Goal: Transaction & Acquisition: Purchase product/service

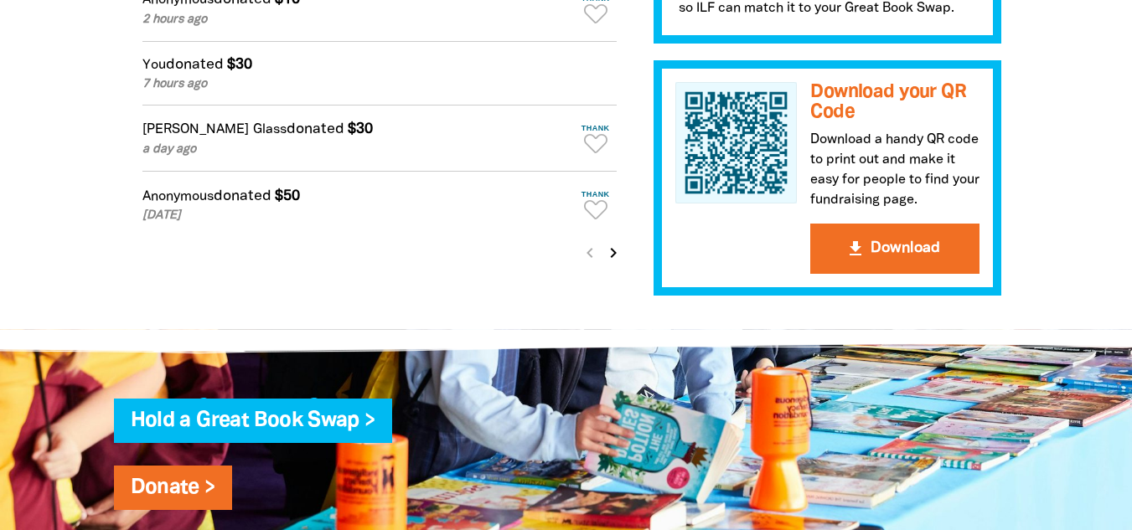
scroll to position [1703, 0]
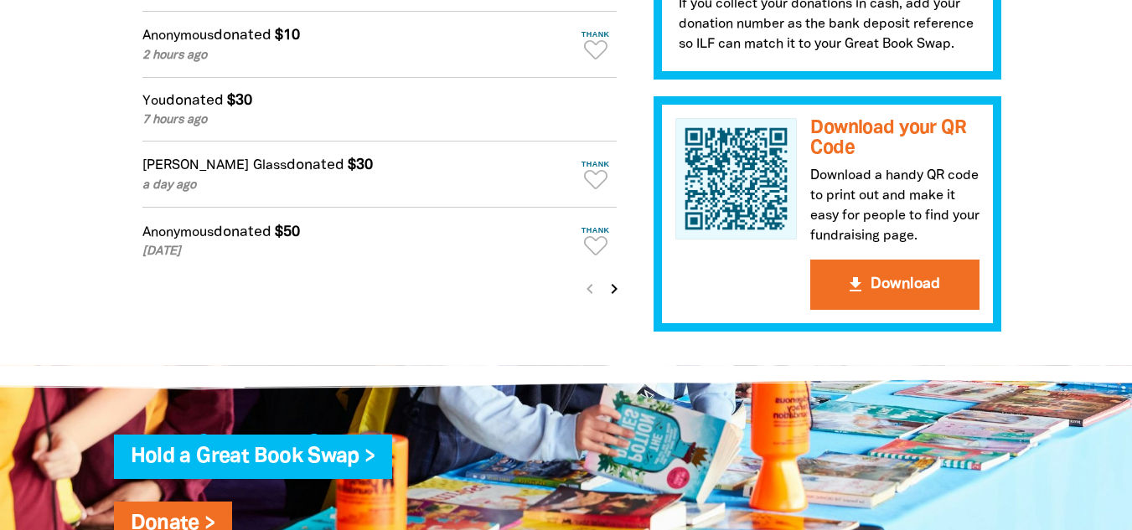
click at [606, 299] on icon "chevron_right" at bounding box center [614, 289] width 20 height 20
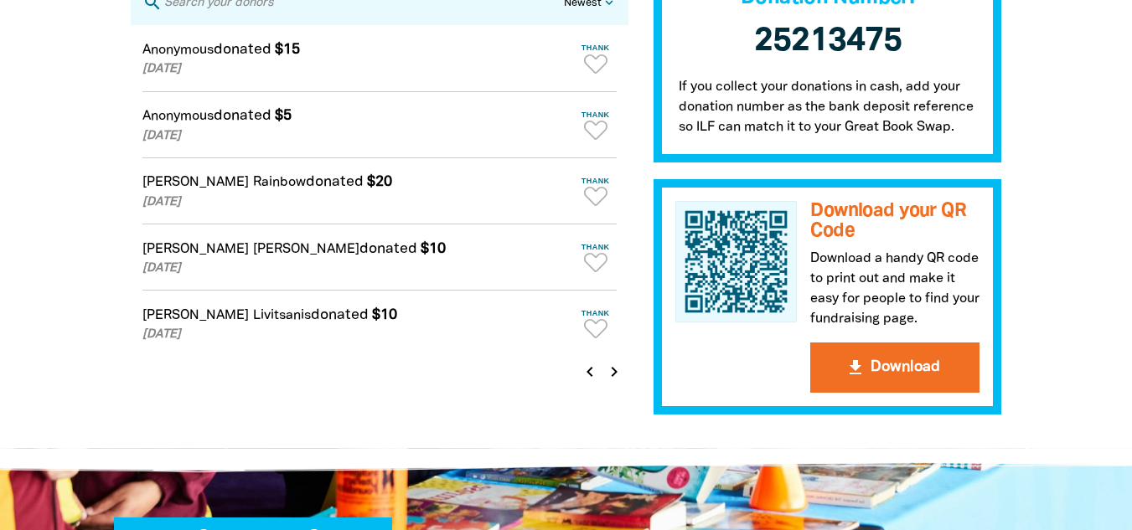
scroll to position [1628, 0]
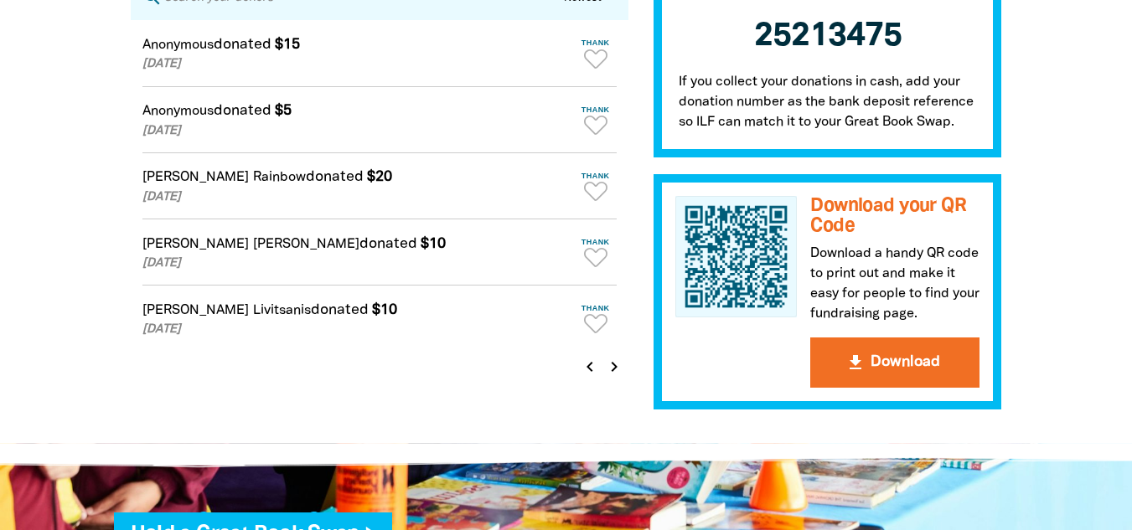
click at [607, 377] on icon "chevron_right" at bounding box center [614, 367] width 20 height 20
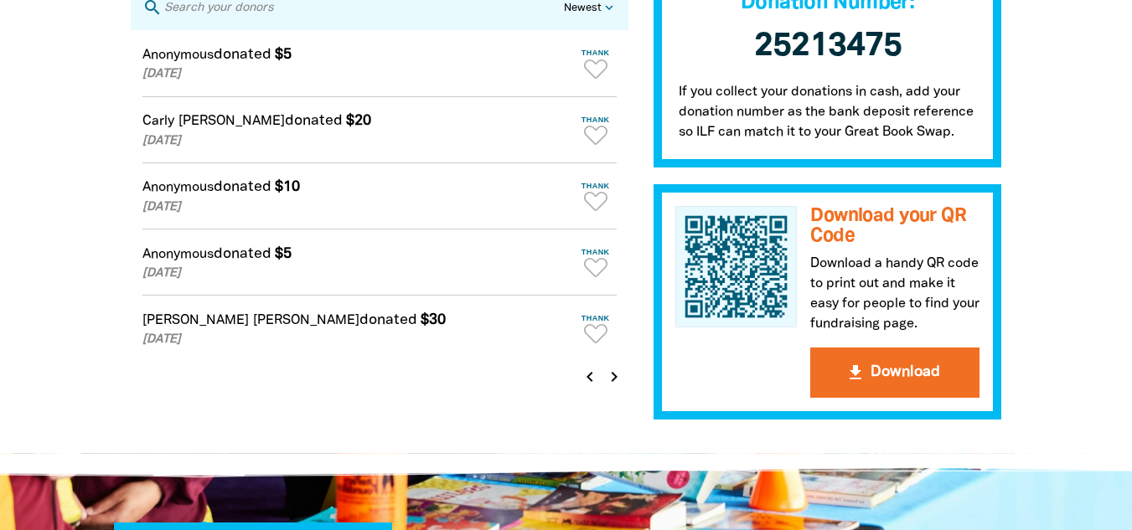
scroll to position [1623, 0]
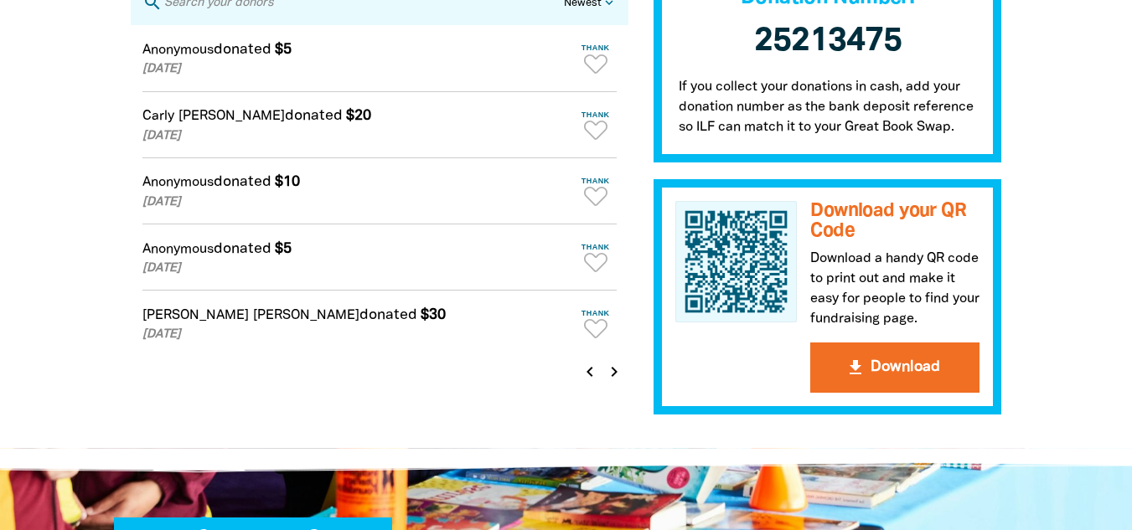
click at [611, 382] on icon "chevron_right" at bounding box center [614, 372] width 20 height 20
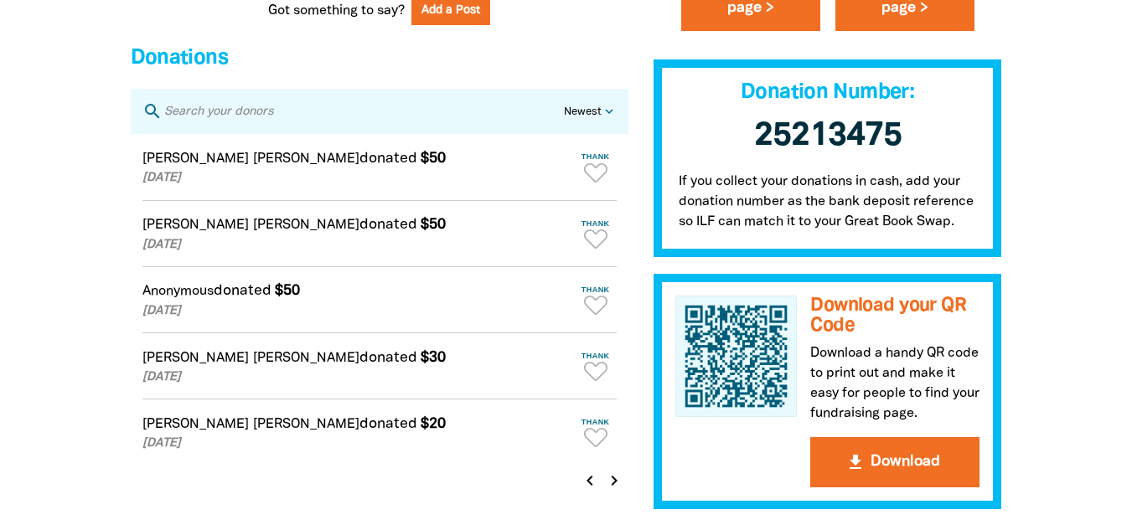
scroll to position [1545, 0]
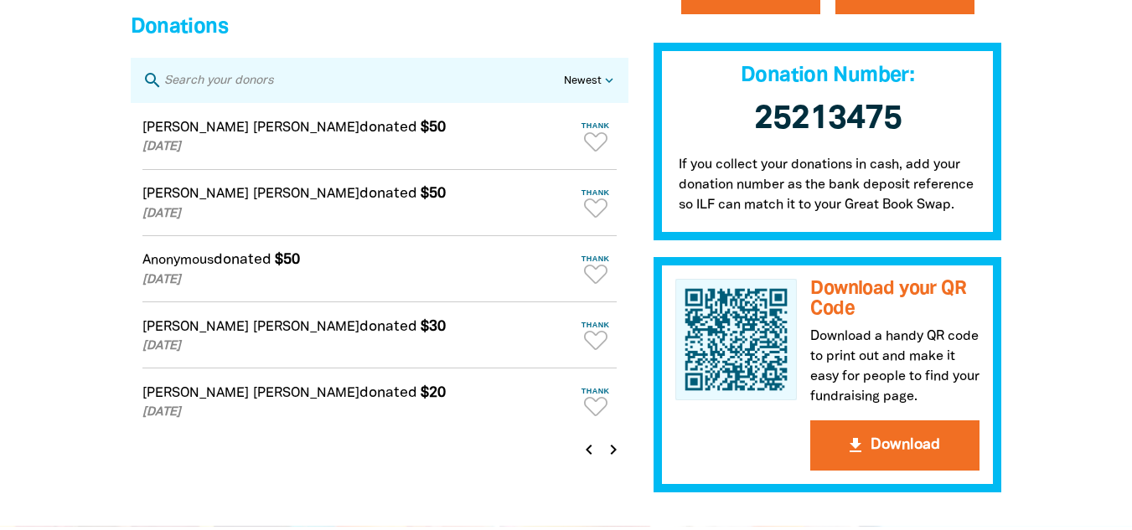
click at [596, 460] on icon "chevron_left" at bounding box center [589, 450] width 20 height 20
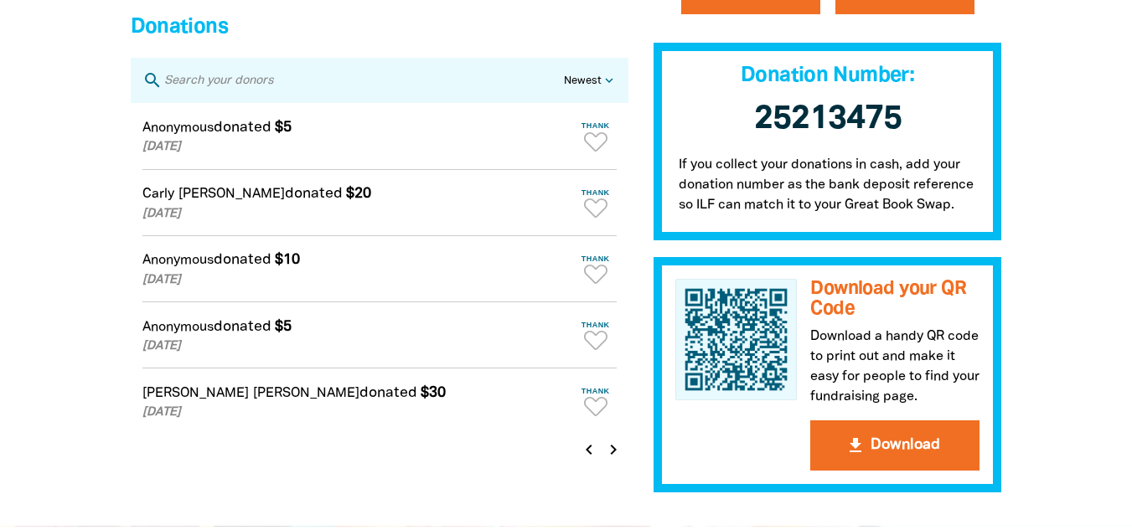
click at [596, 460] on icon "chevron_left" at bounding box center [589, 450] width 20 height 20
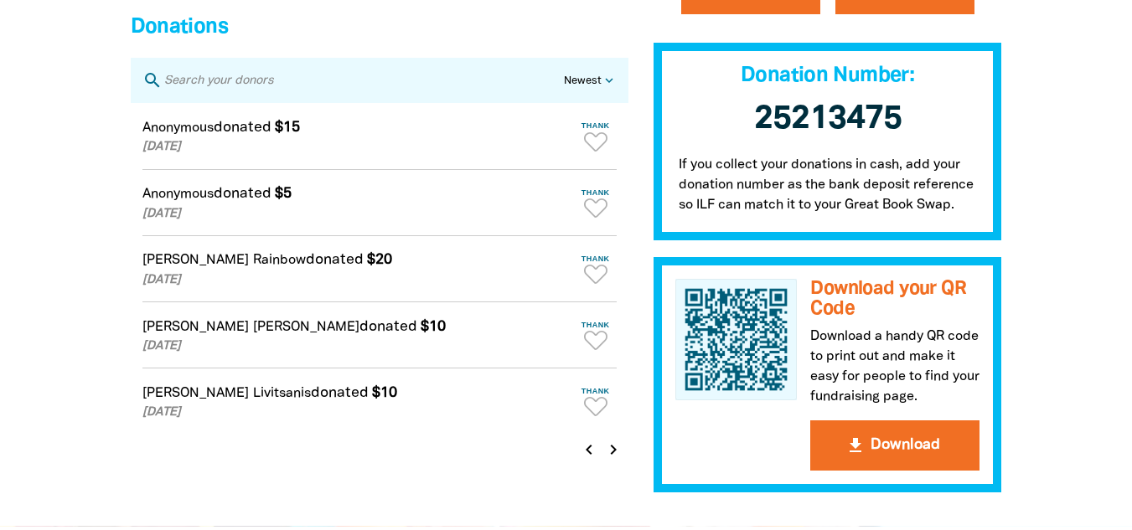
click at [596, 460] on icon "chevron_left" at bounding box center [589, 450] width 20 height 20
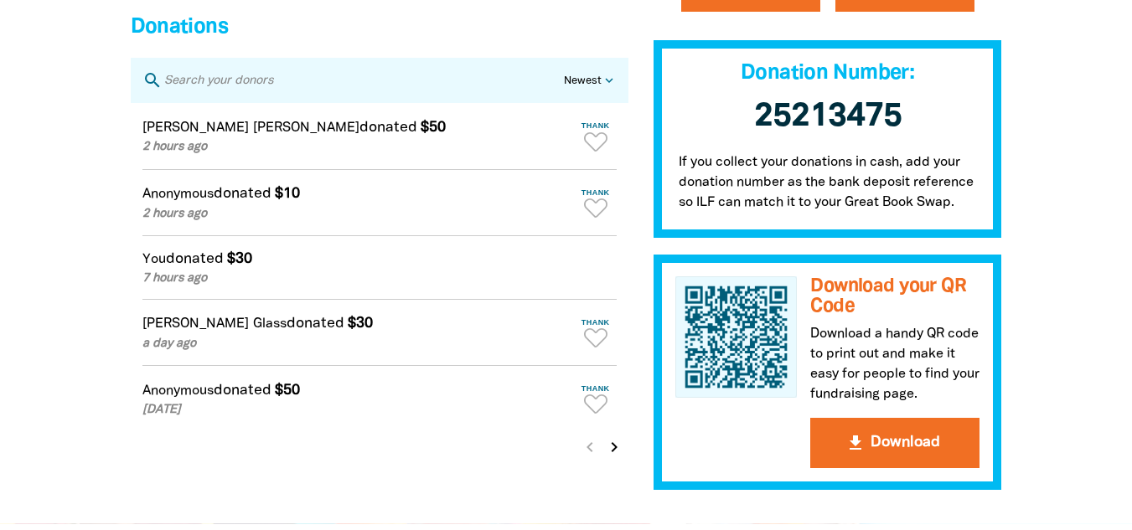
click at [612, 457] on icon "chevron_right" at bounding box center [614, 447] width 20 height 20
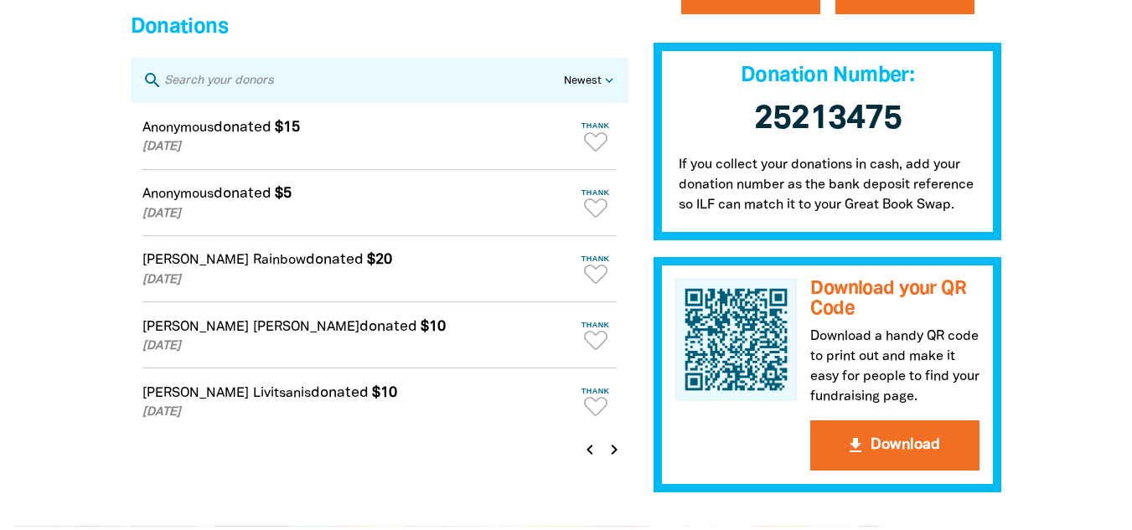
click at [612, 460] on icon "chevron_right" at bounding box center [614, 450] width 20 height 20
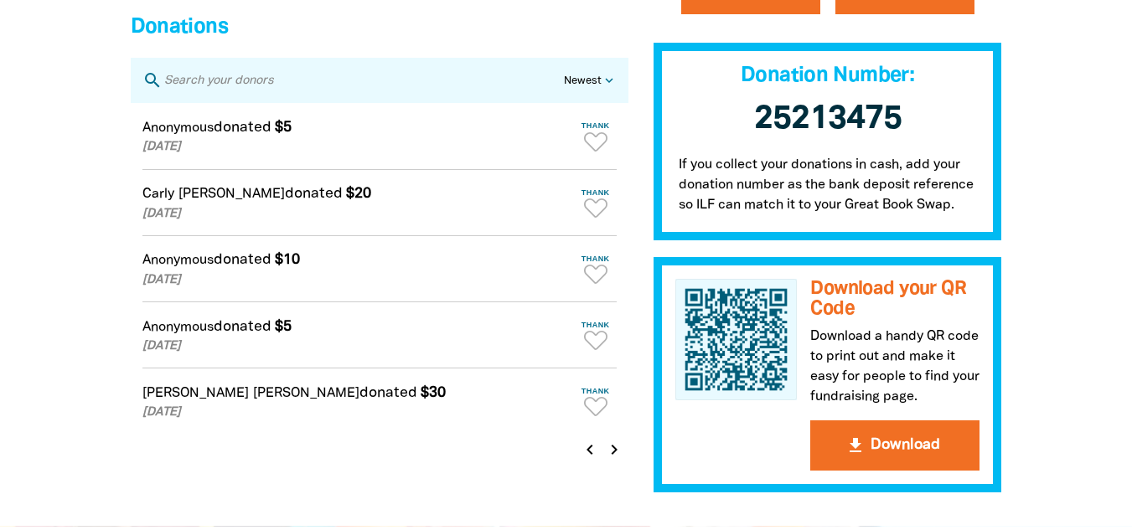
click at [612, 460] on icon "chevron_right" at bounding box center [614, 450] width 20 height 20
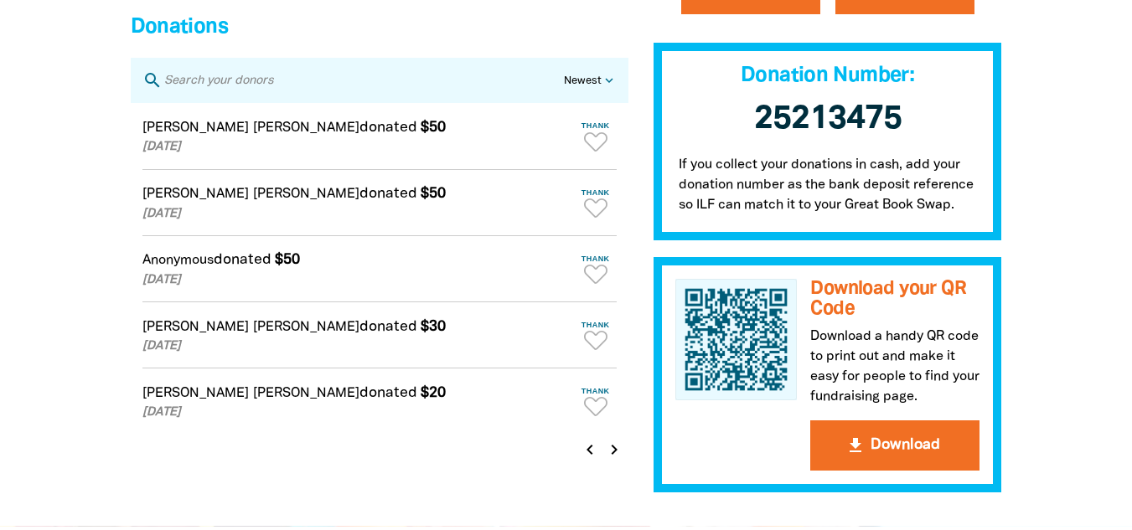
click at [612, 460] on icon "chevron_right" at bounding box center [614, 450] width 20 height 20
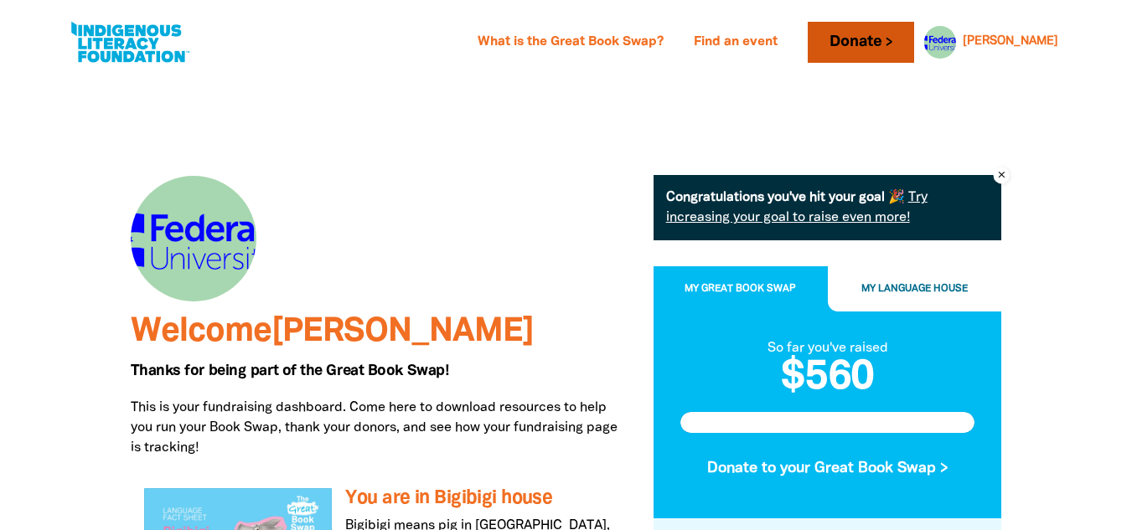
click at [913, 40] on link "Donate" at bounding box center [861, 42] width 106 height 41
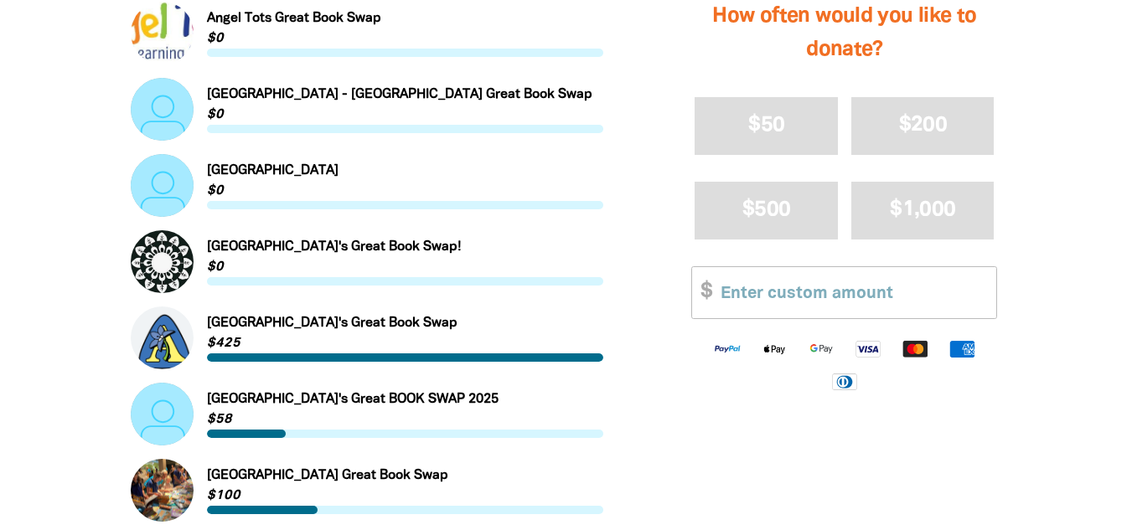
scroll to position [1546, 0]
